Goal: Task Accomplishment & Management: Use online tool/utility

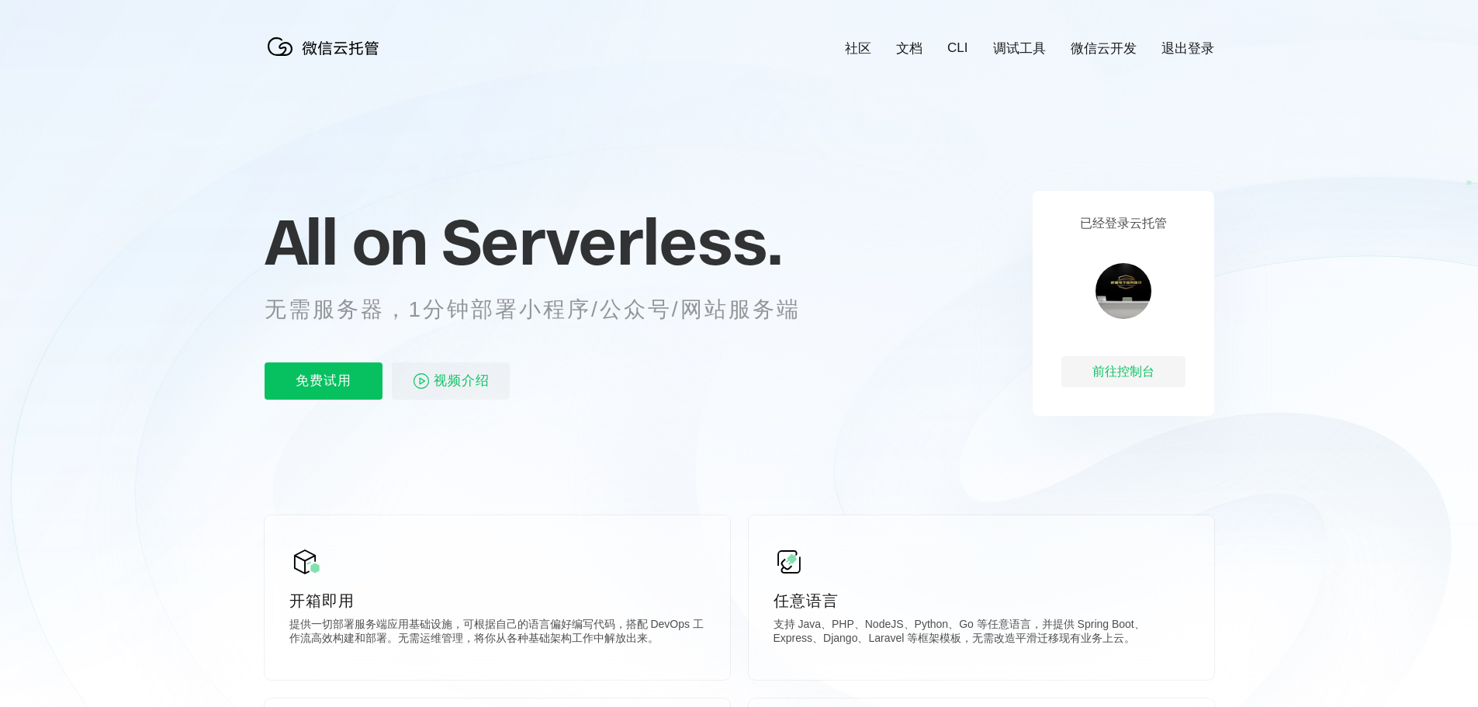
scroll to position [0, 2758]
drag, startPoint x: 553, startPoint y: 588, endPoint x: 543, endPoint y: 595, distance: 12.3
click at [543, 595] on div "开箱即用 提供一切部署服务端应用基础设施，可根据自己的语言偏好编写代码，搭配 DevOps 工作流高效构建和部署。无需运维管理，将你从各种基础架构工作中解放出…" at bounding box center [497, 597] width 465 height 164
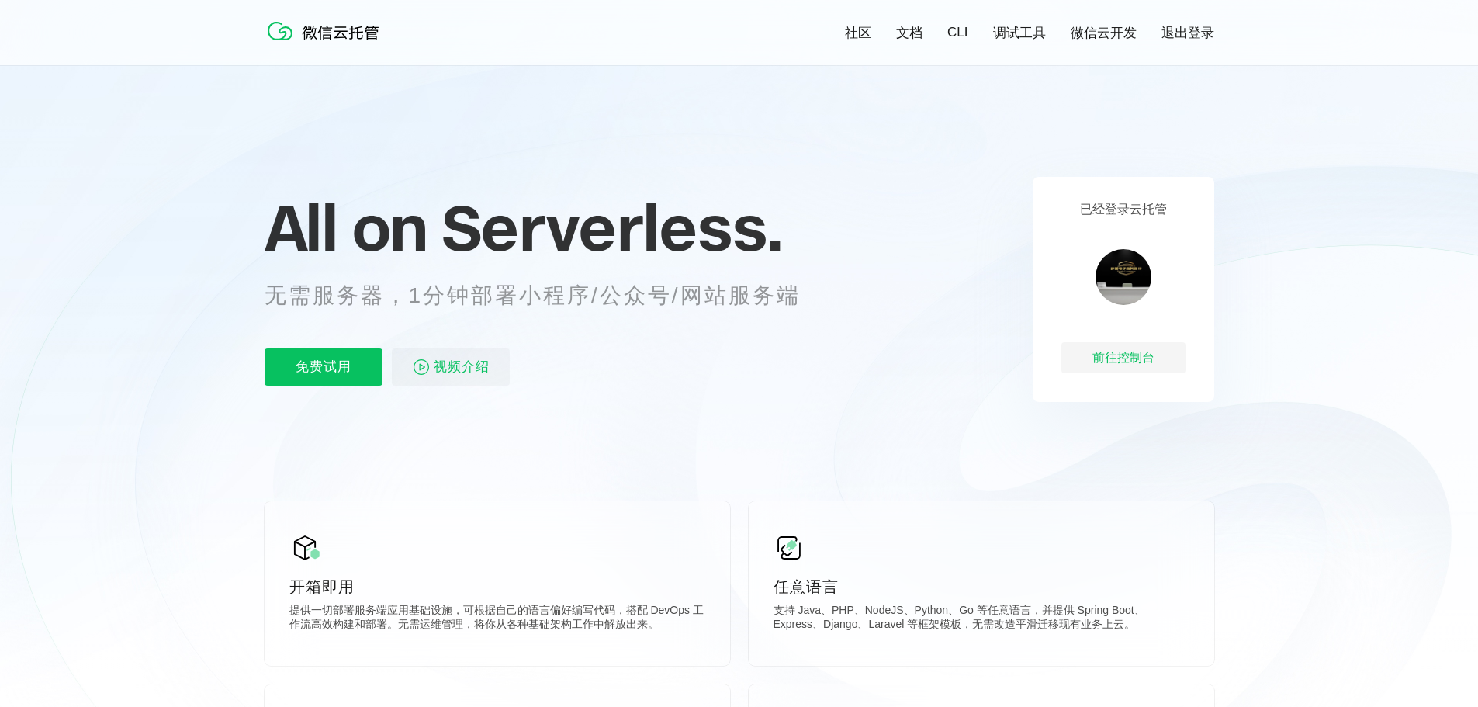
scroll to position [0, 0]
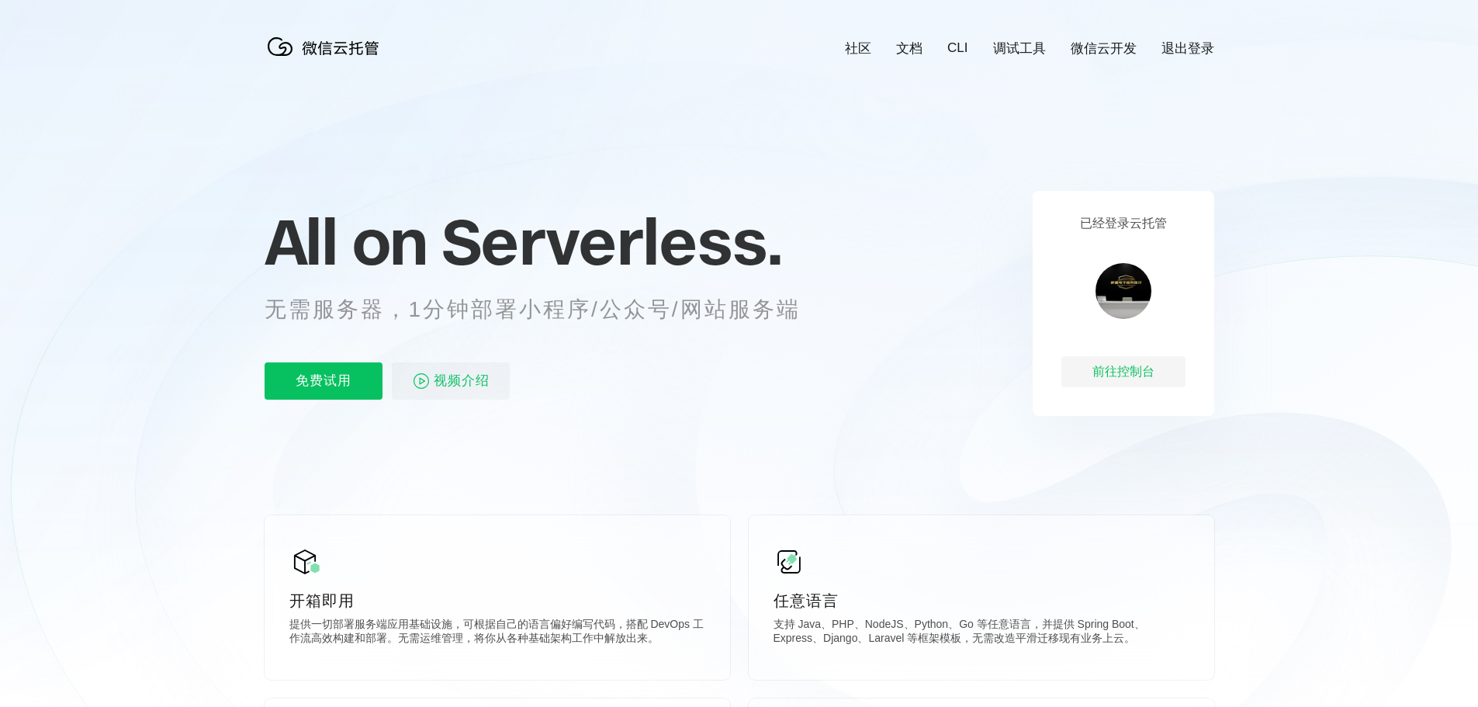
click at [962, 45] on link "CLI" at bounding box center [957, 48] width 20 height 16
click at [967, 50] on div "社区 文档 CLI 调试工具 微信云开发 退出登录" at bounding box center [1016, 49] width 393 height 18
click at [964, 47] on link "CLI" at bounding box center [957, 48] width 20 height 16
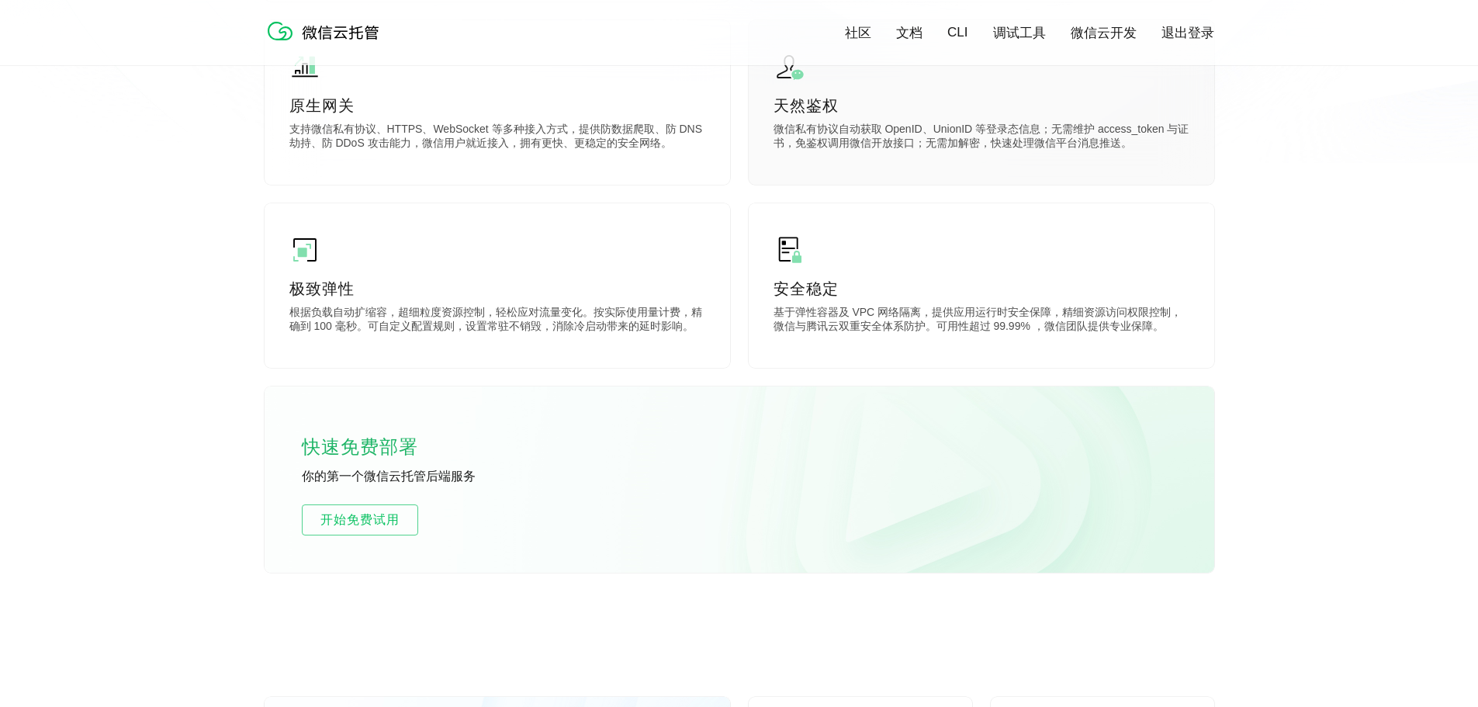
scroll to position [698, 0]
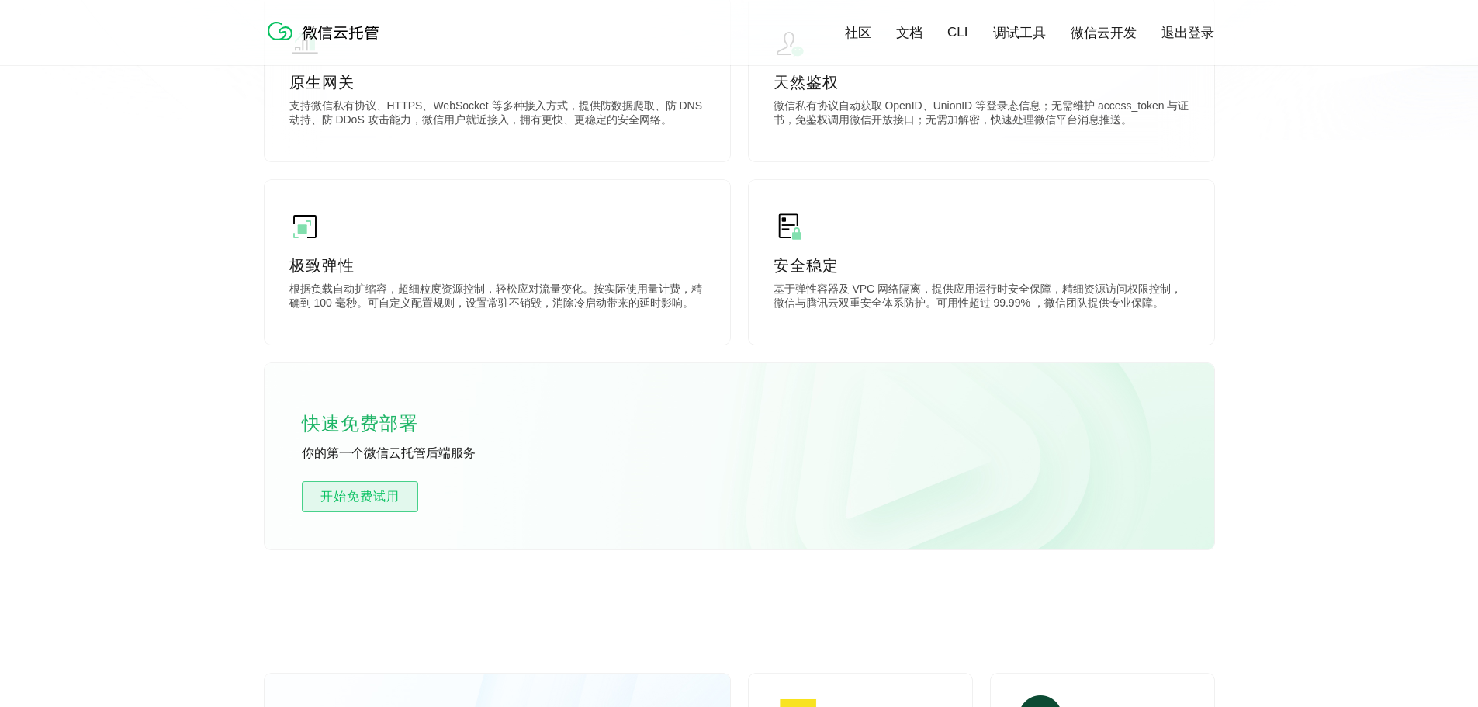
click at [355, 500] on span "开始免费试用" at bounding box center [360, 496] width 115 height 19
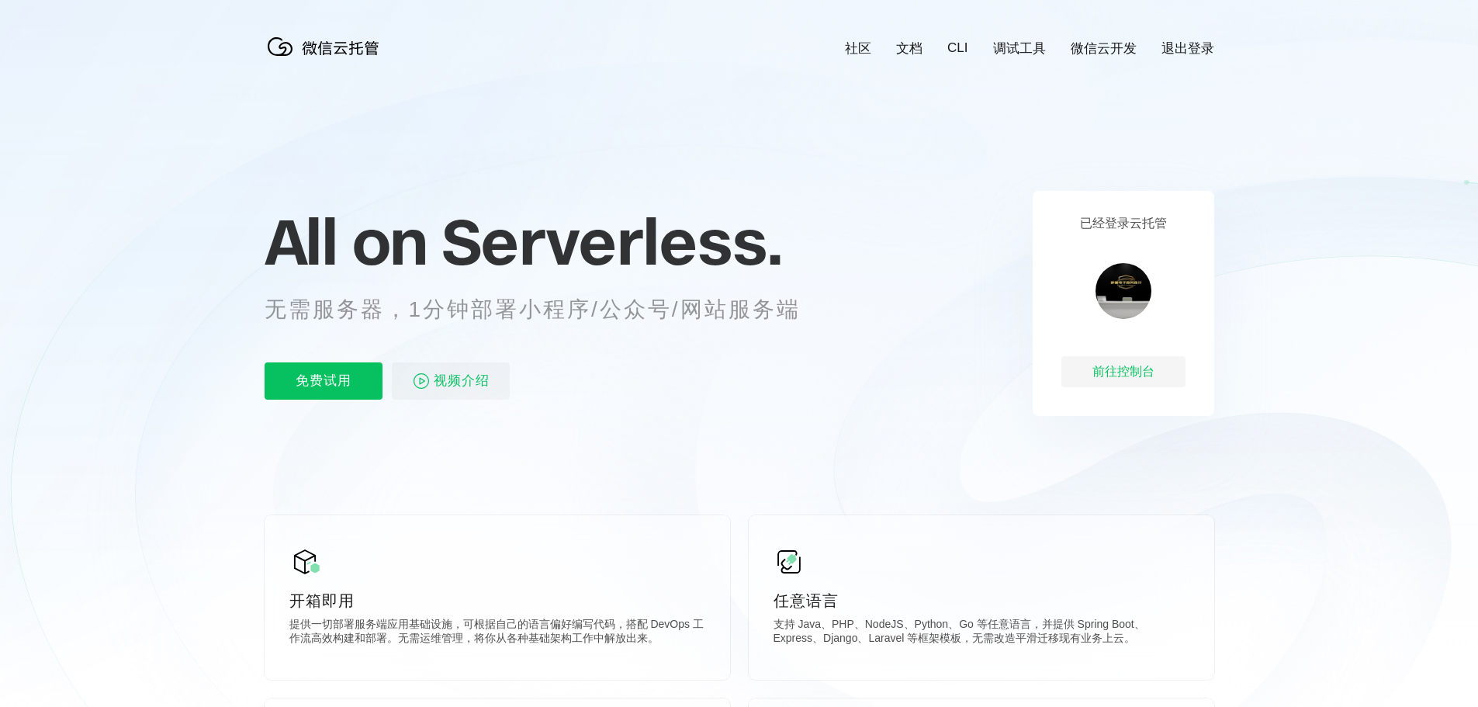
scroll to position [0, 2758]
click at [1143, 375] on div "前往控制台" at bounding box center [1123, 371] width 124 height 31
